Goal: Obtain resource: Download file/media

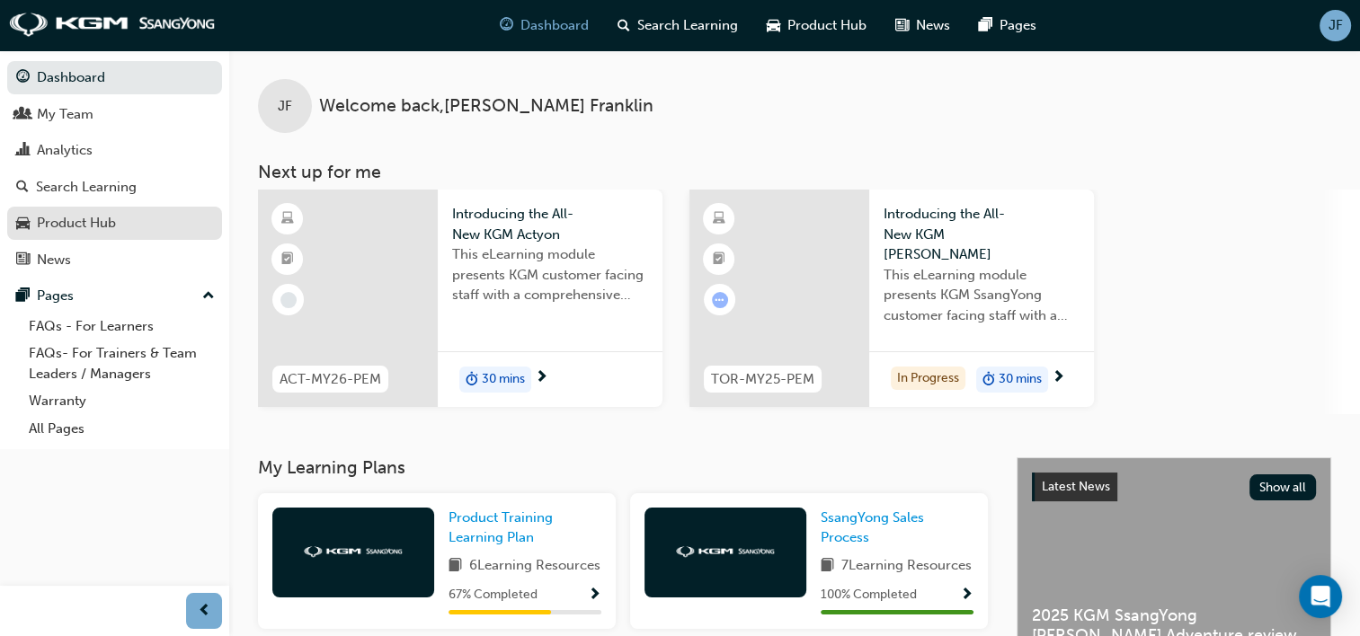
click at [89, 223] on div "Product Hub" at bounding box center [76, 223] width 79 height 21
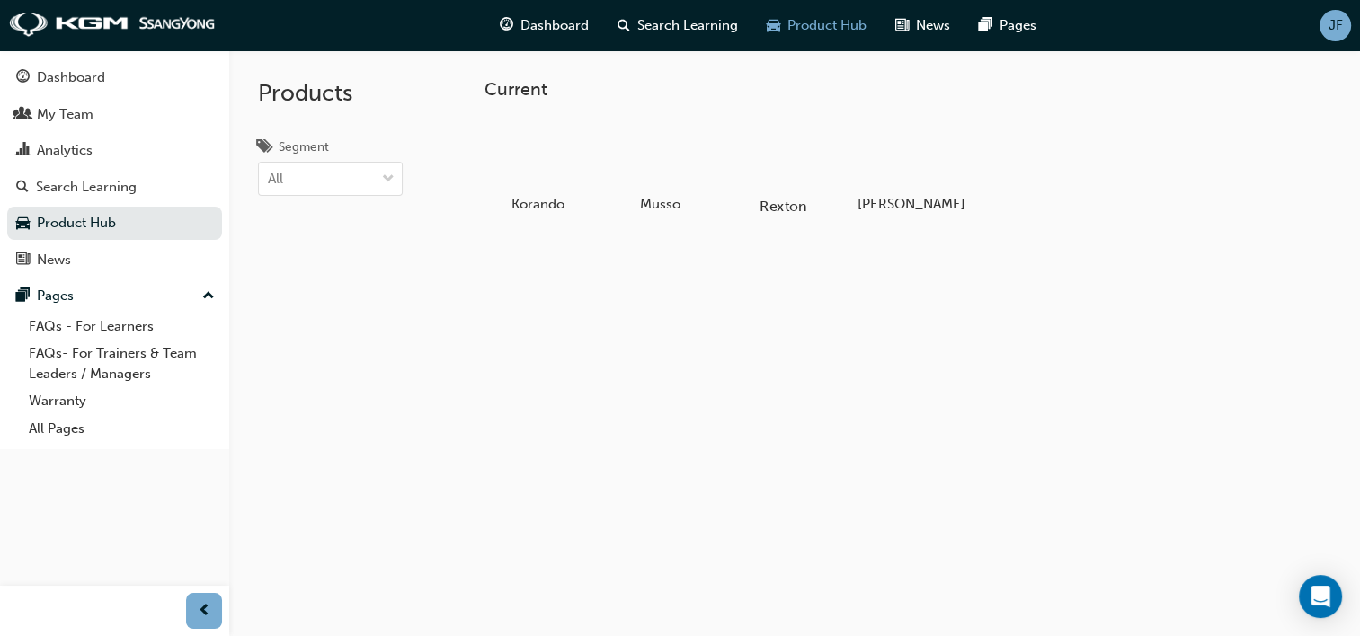
click at [793, 177] on div at bounding box center [782, 155] width 100 height 72
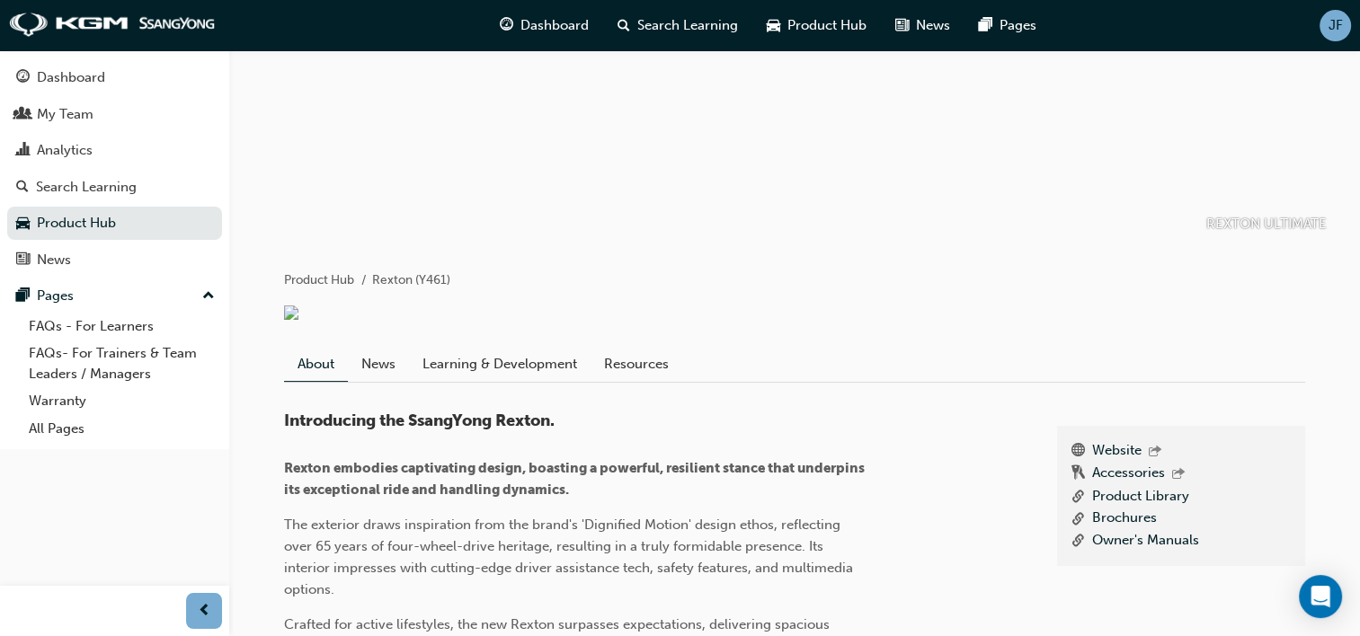
scroll to position [270, 0]
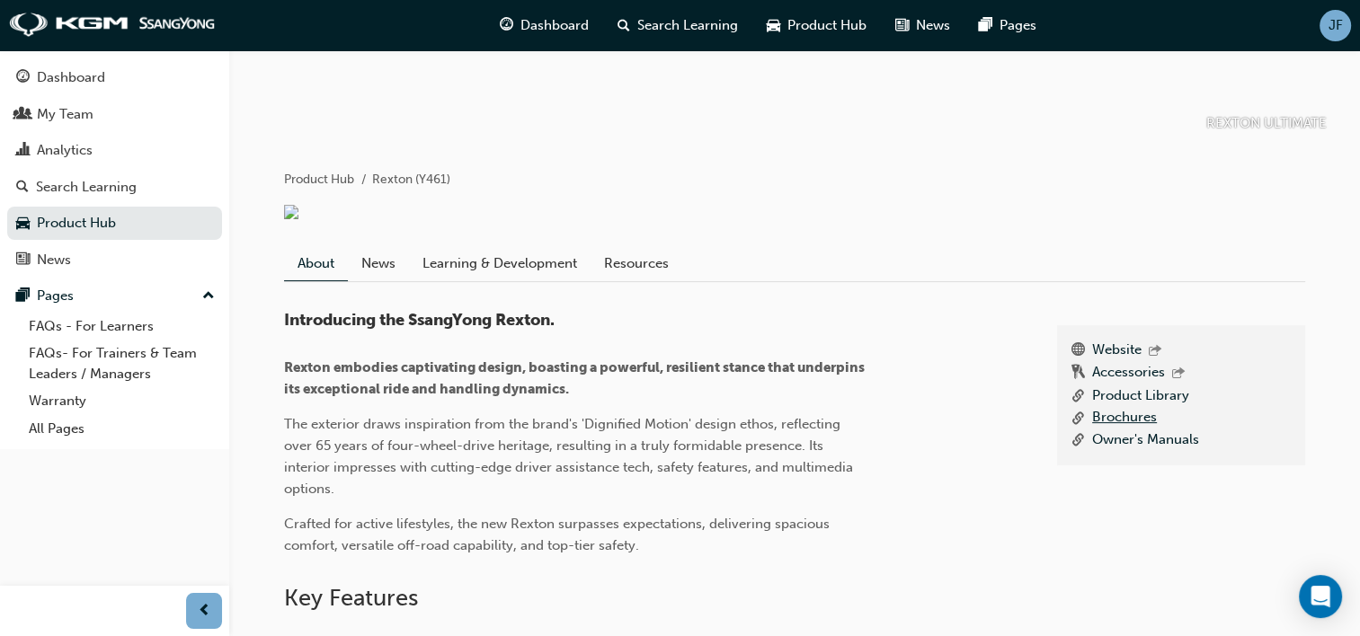
click at [1122, 413] on link "Brochures" at bounding box center [1124, 418] width 65 height 22
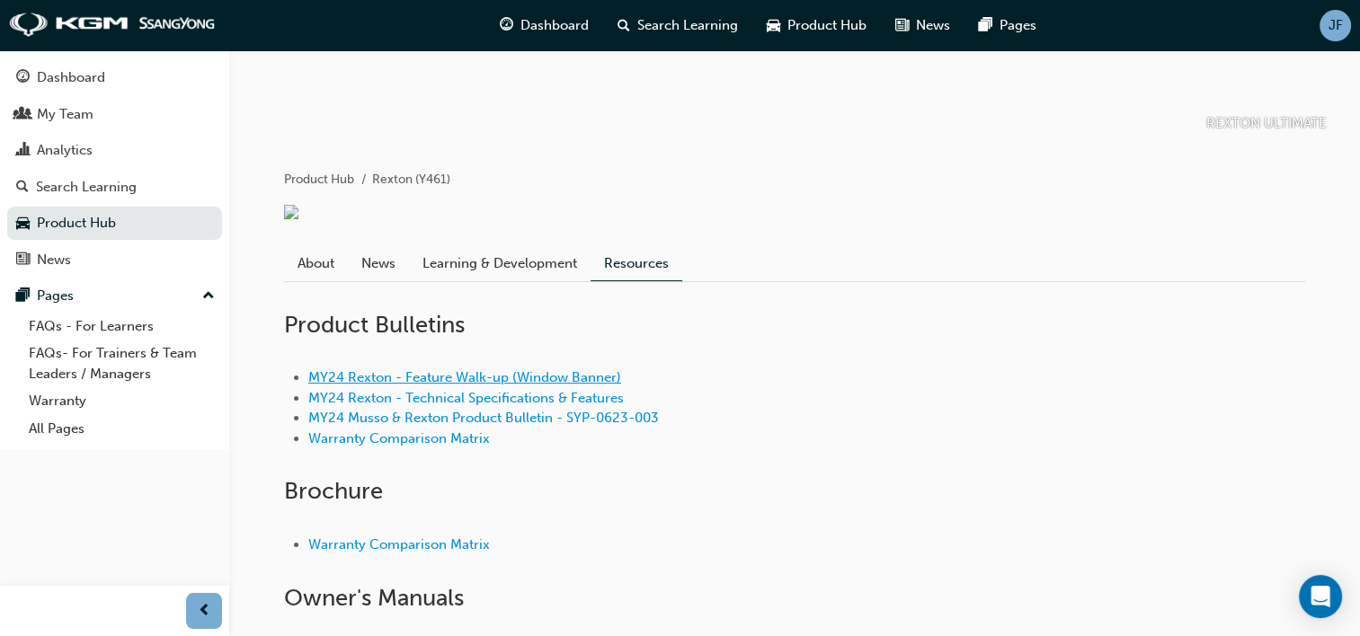
click at [510, 378] on link "MY24 Rexton - Feature Walk-up (Window Banner)" at bounding box center [464, 377] width 313 height 16
